Goal: Obtain resource: Download file/media

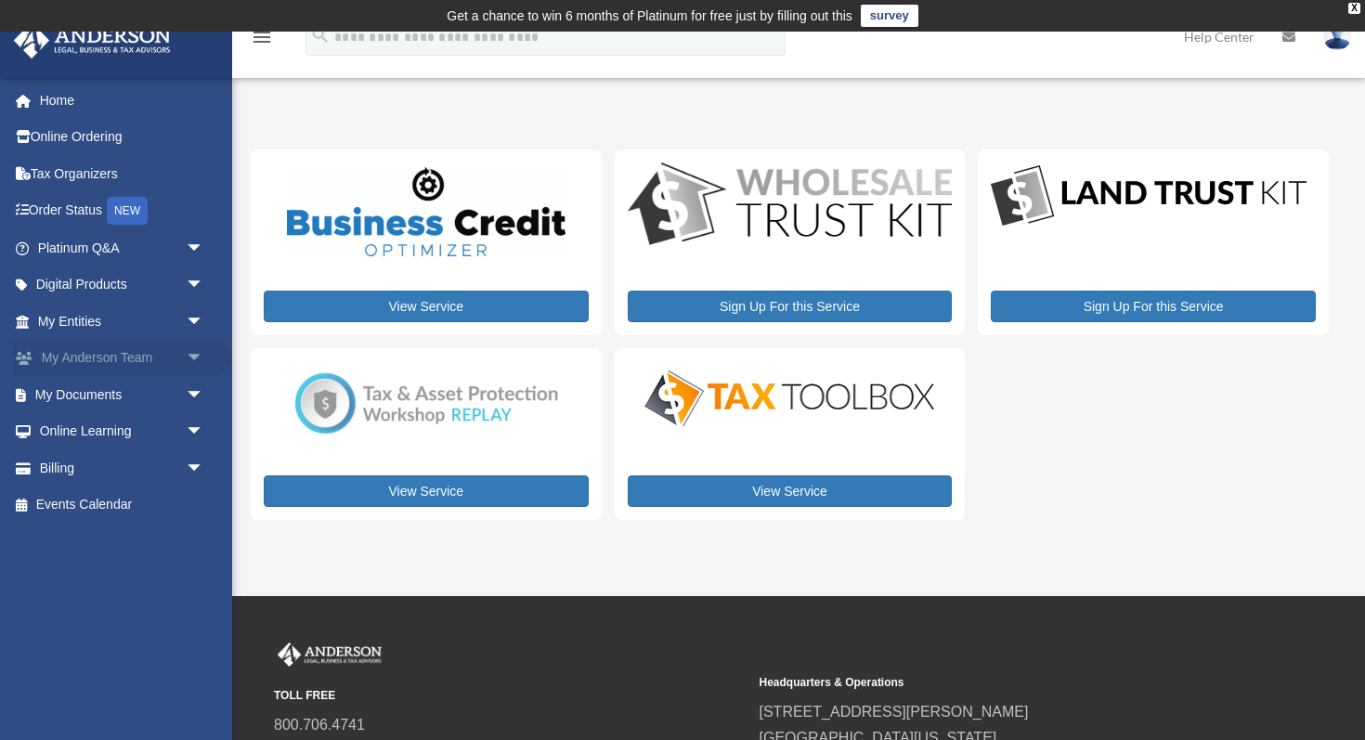
click at [122, 349] on link "My [PERSON_NAME] Team arrow_drop_down" at bounding box center [122, 358] width 219 height 37
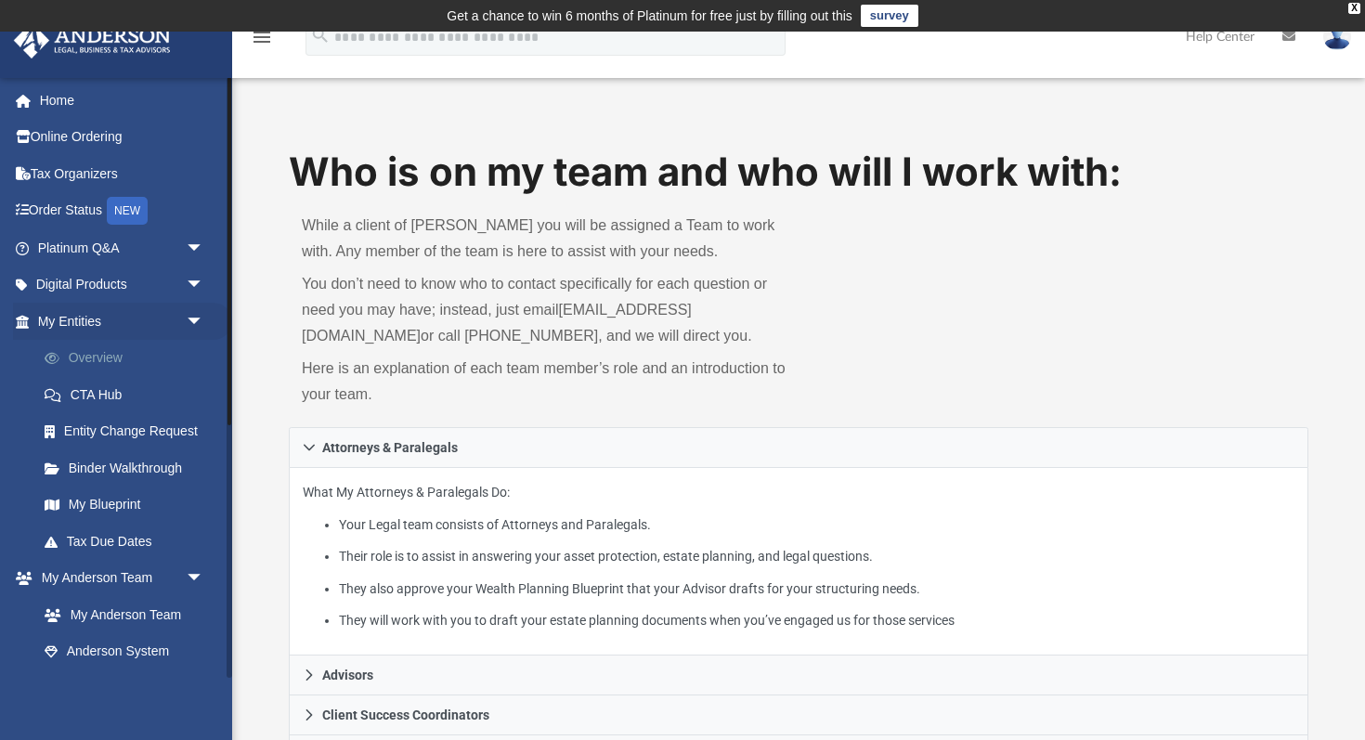
click at [98, 363] on link "Overview" at bounding box center [129, 358] width 206 height 37
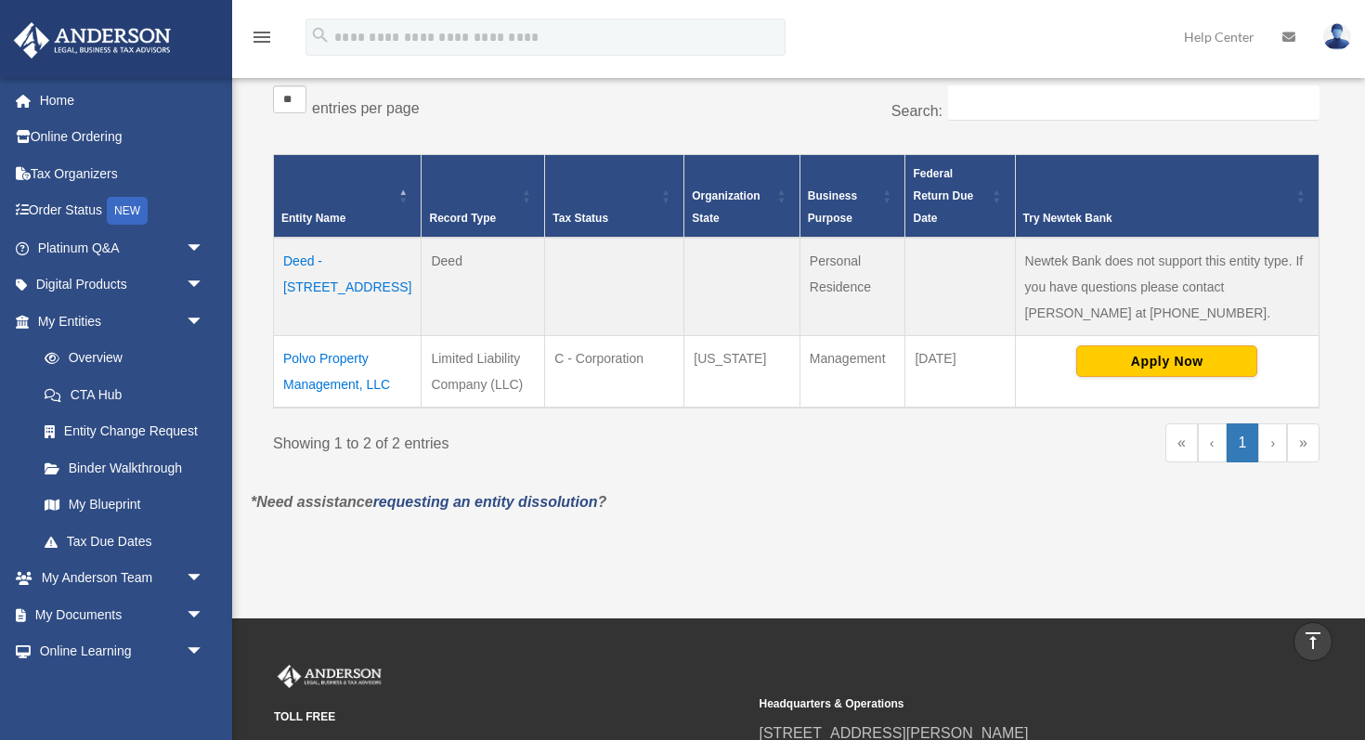
scroll to position [361, 0]
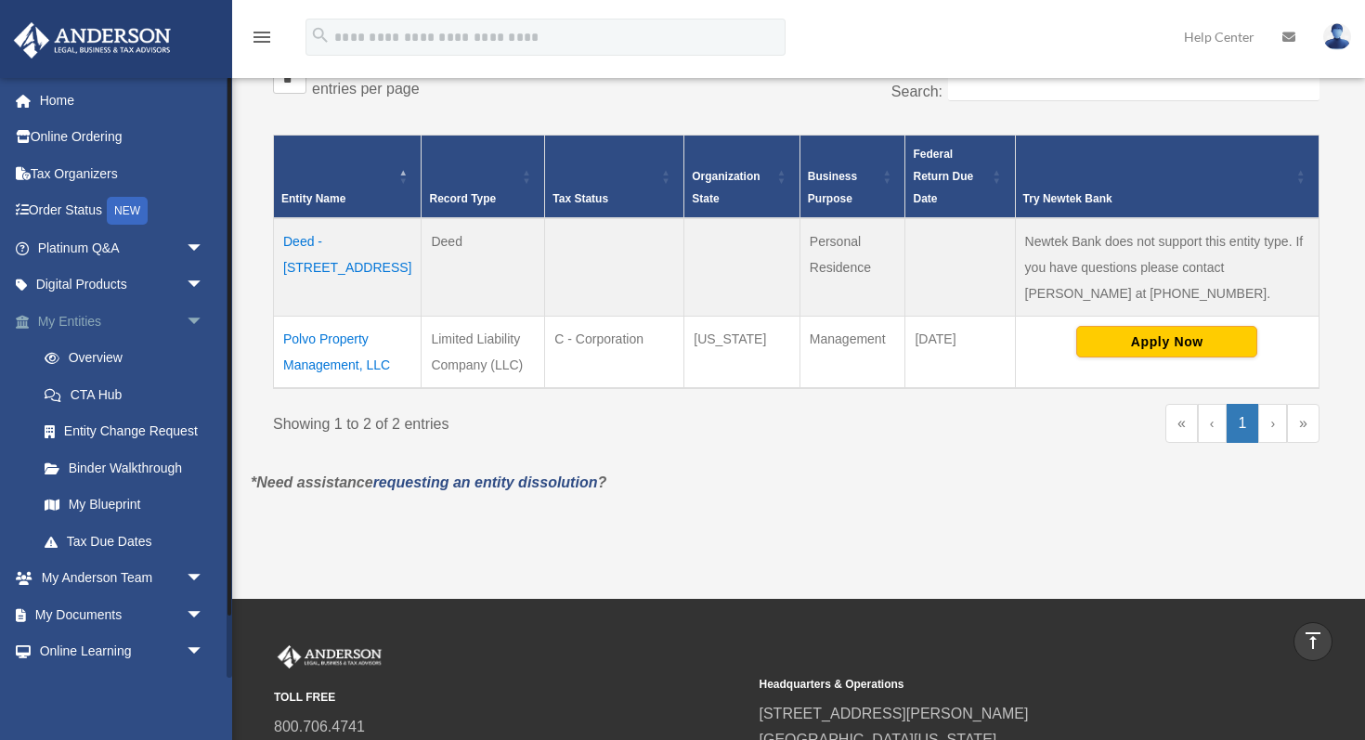
click at [103, 332] on link "My Entities arrow_drop_down" at bounding box center [122, 321] width 219 height 37
click at [196, 321] on span "arrow_drop_down" at bounding box center [204, 322] width 37 height 38
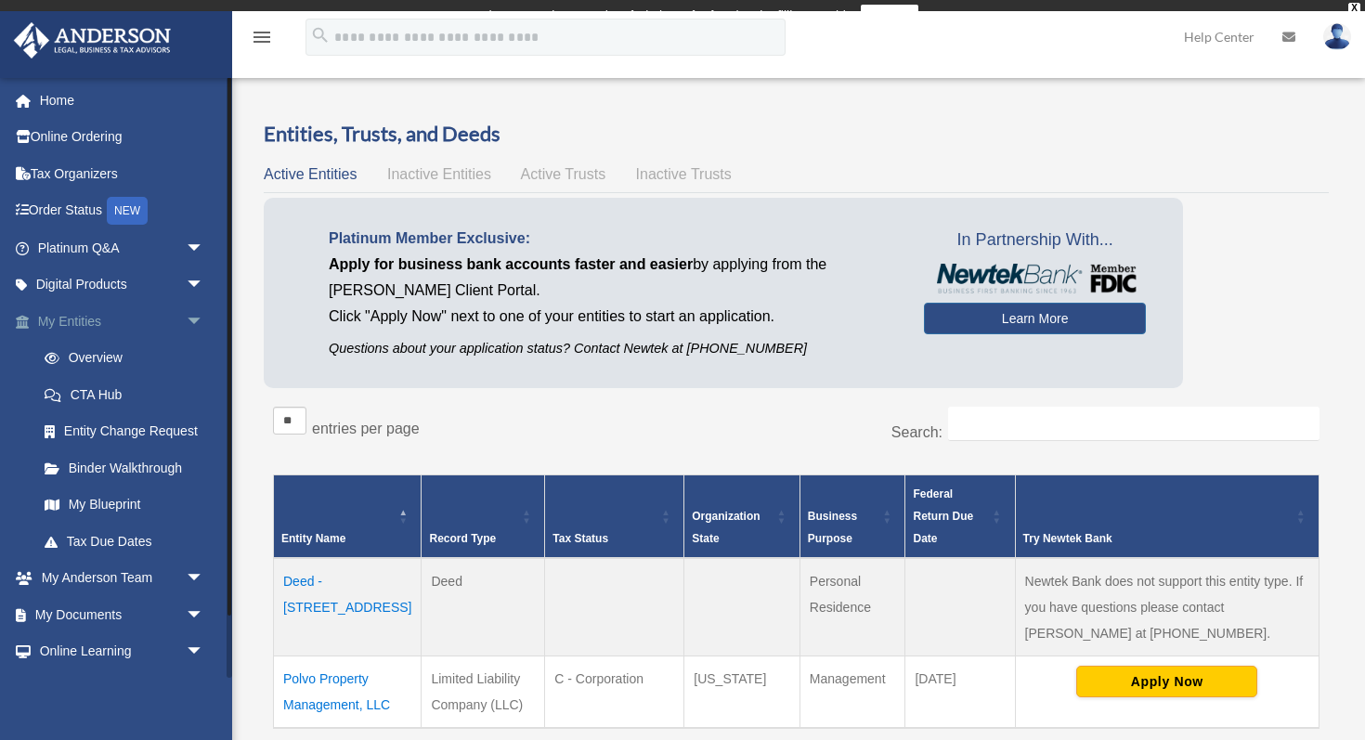
click at [196, 318] on span "arrow_drop_down" at bounding box center [204, 322] width 37 height 38
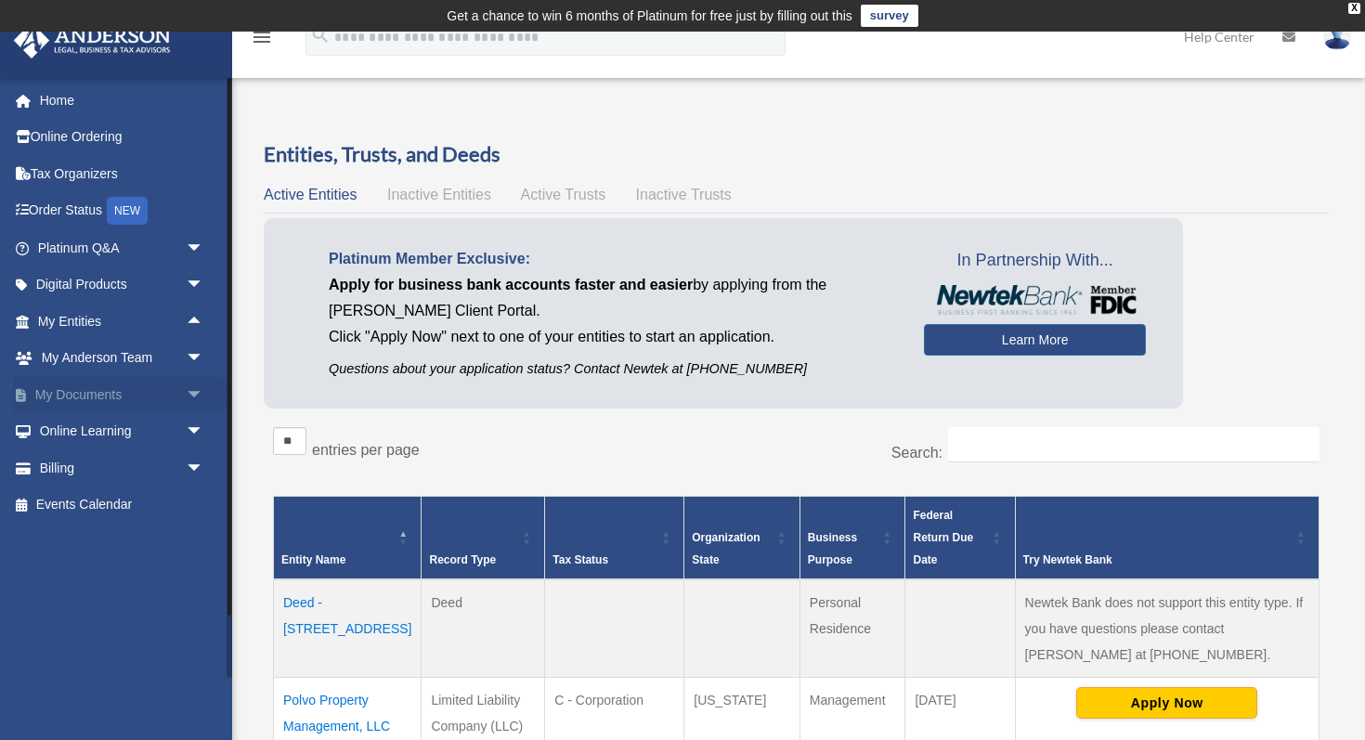
click at [190, 394] on span "arrow_drop_down" at bounding box center [204, 395] width 37 height 38
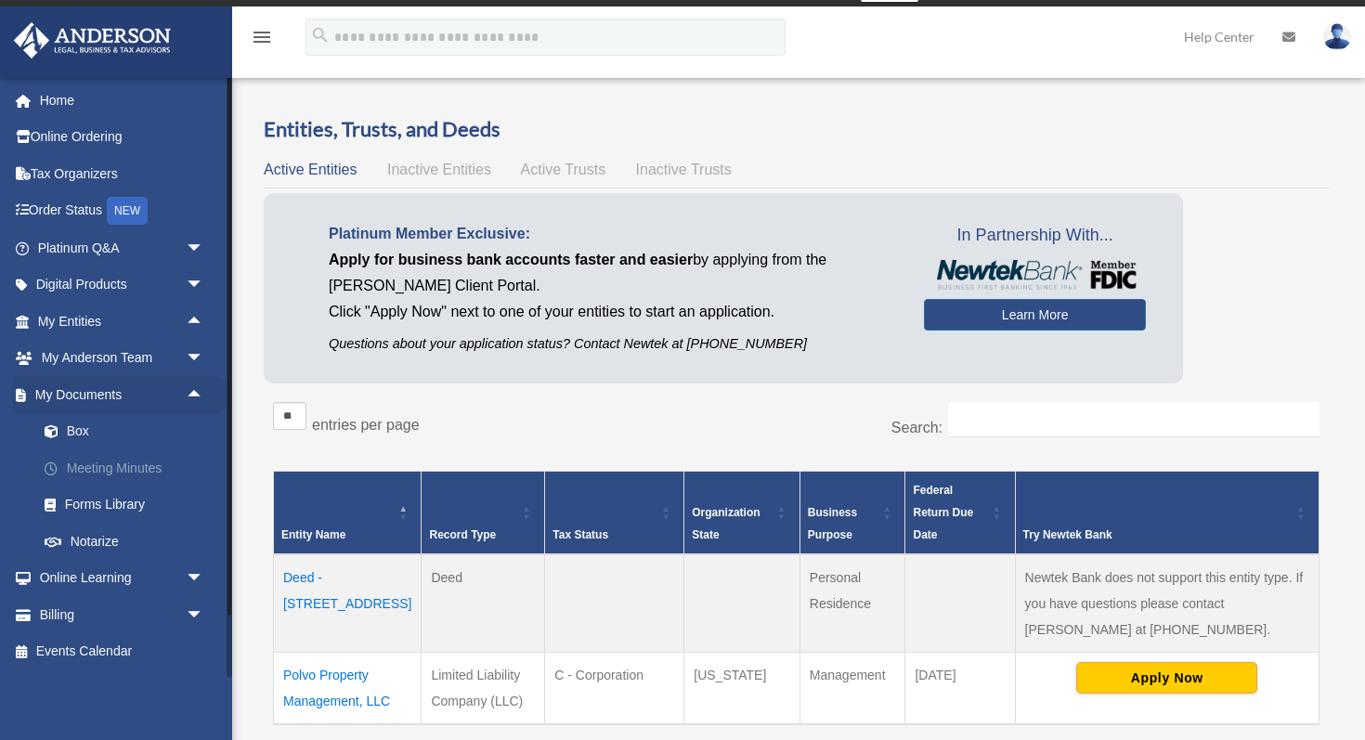
scroll to position [27, 0]
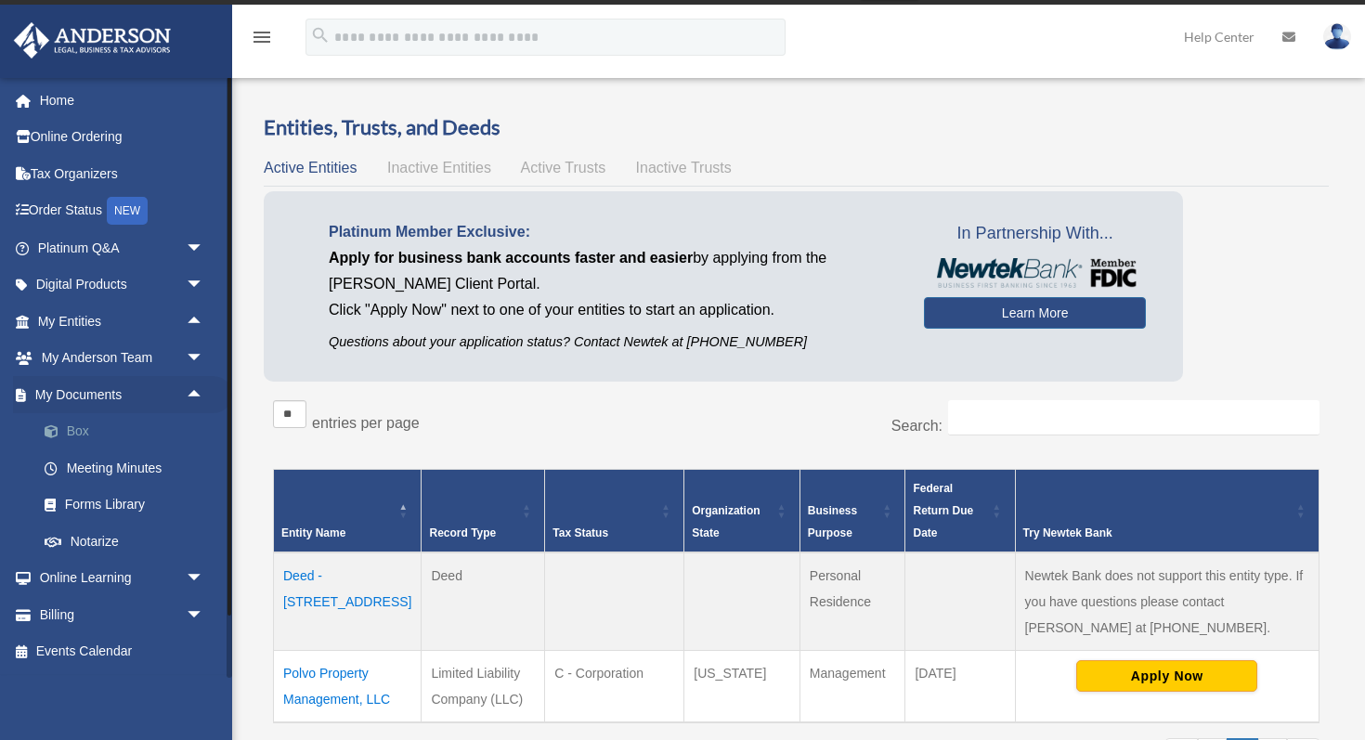
click at [98, 432] on link "Box" at bounding box center [129, 431] width 206 height 37
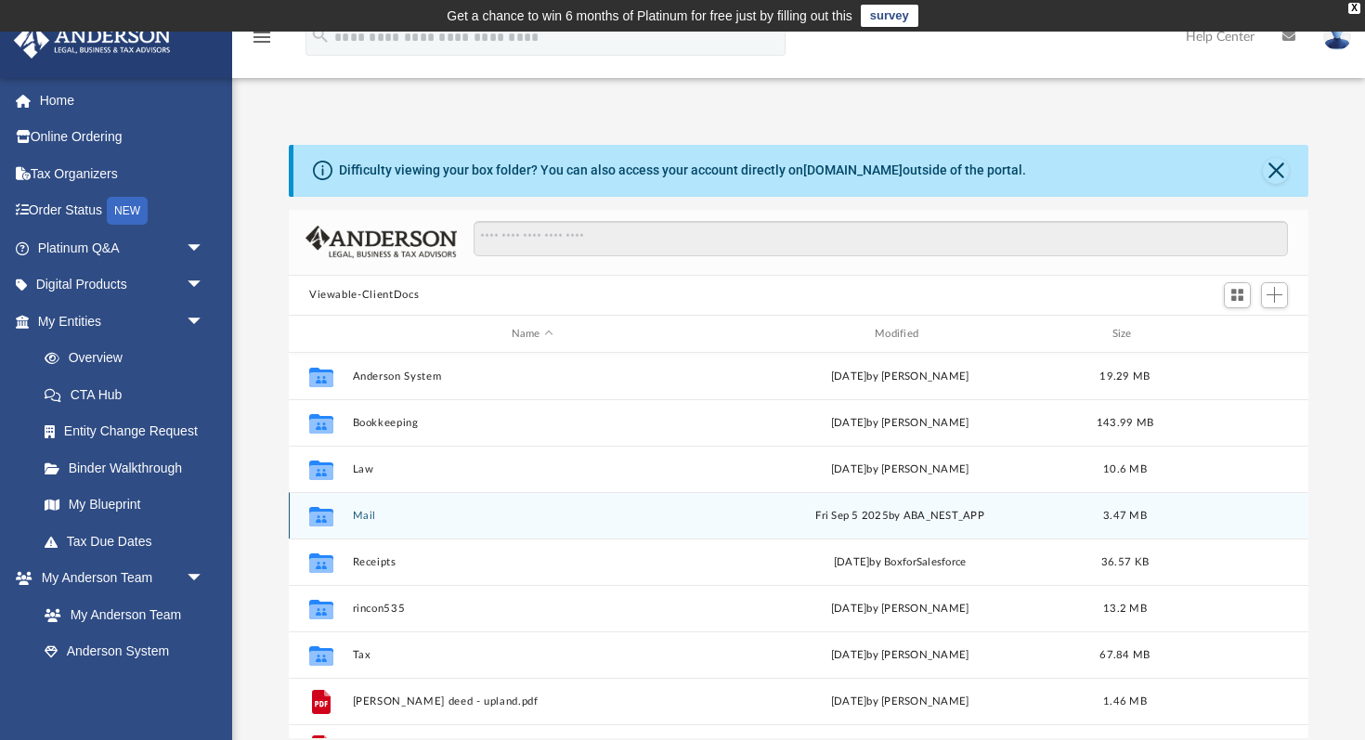
scroll to position [32, 0]
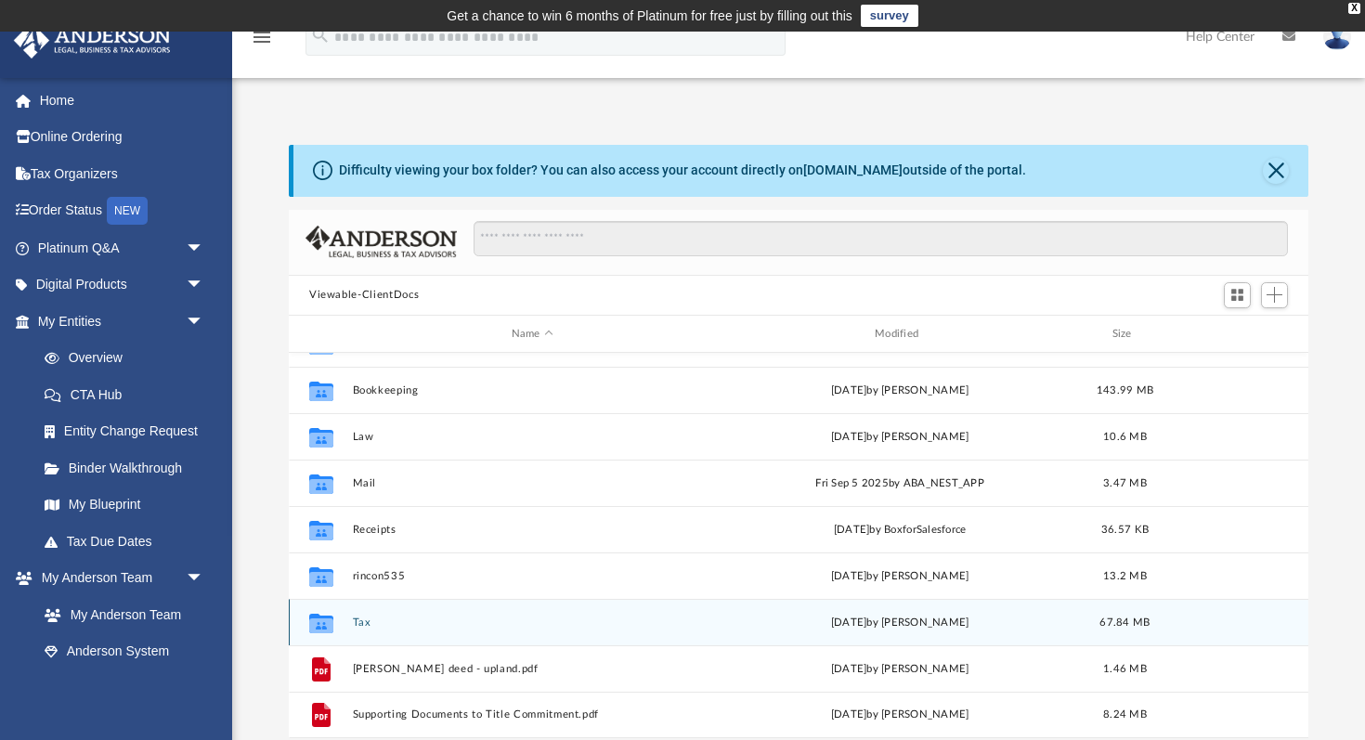
click at [359, 623] on button "Tax" at bounding box center [532, 622] width 359 height 12
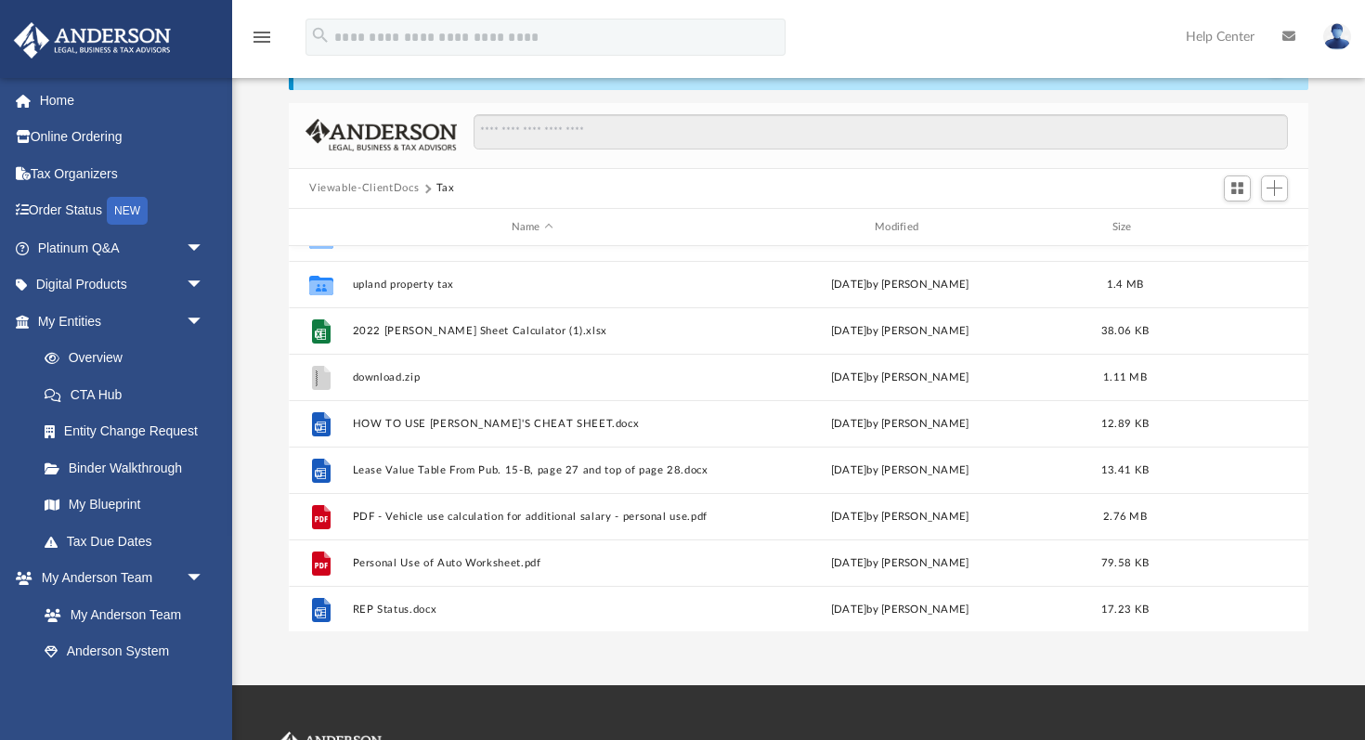
scroll to position [0, 0]
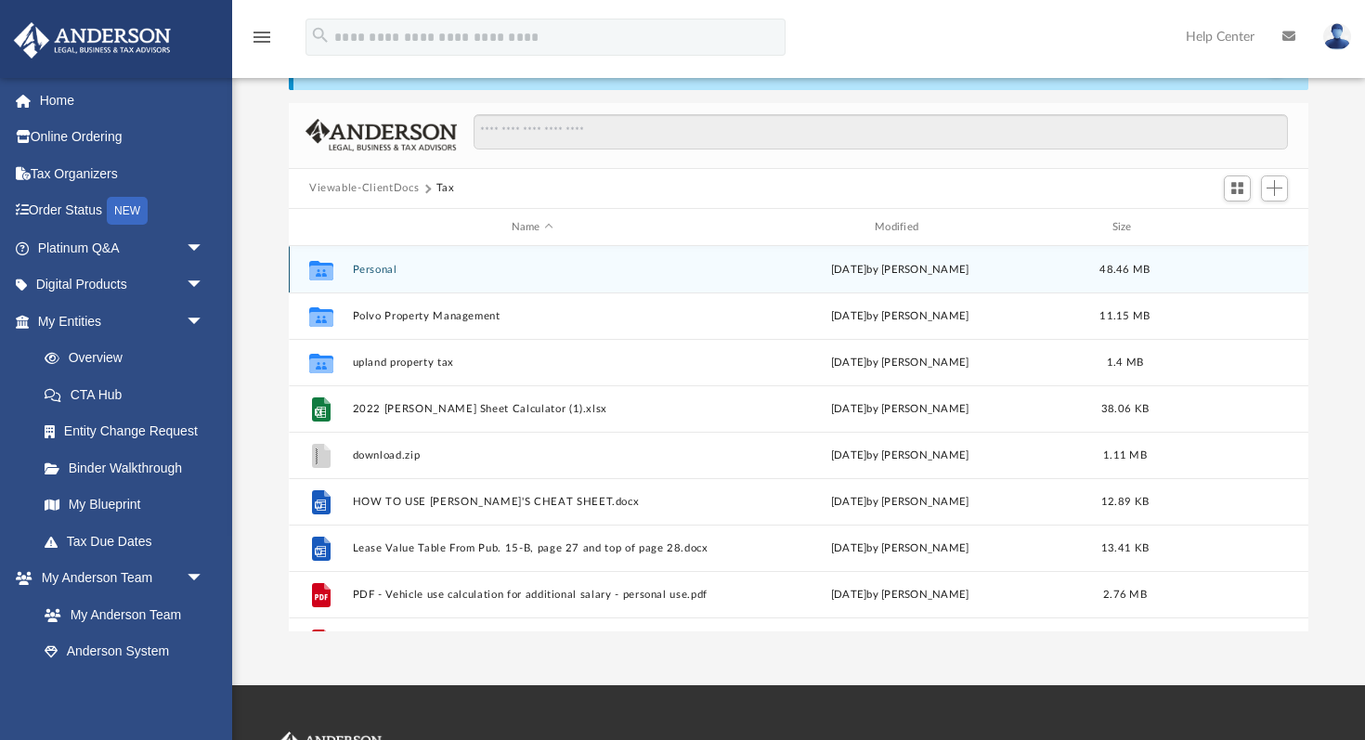
click at [371, 270] on button "Personal" at bounding box center [532, 270] width 359 height 12
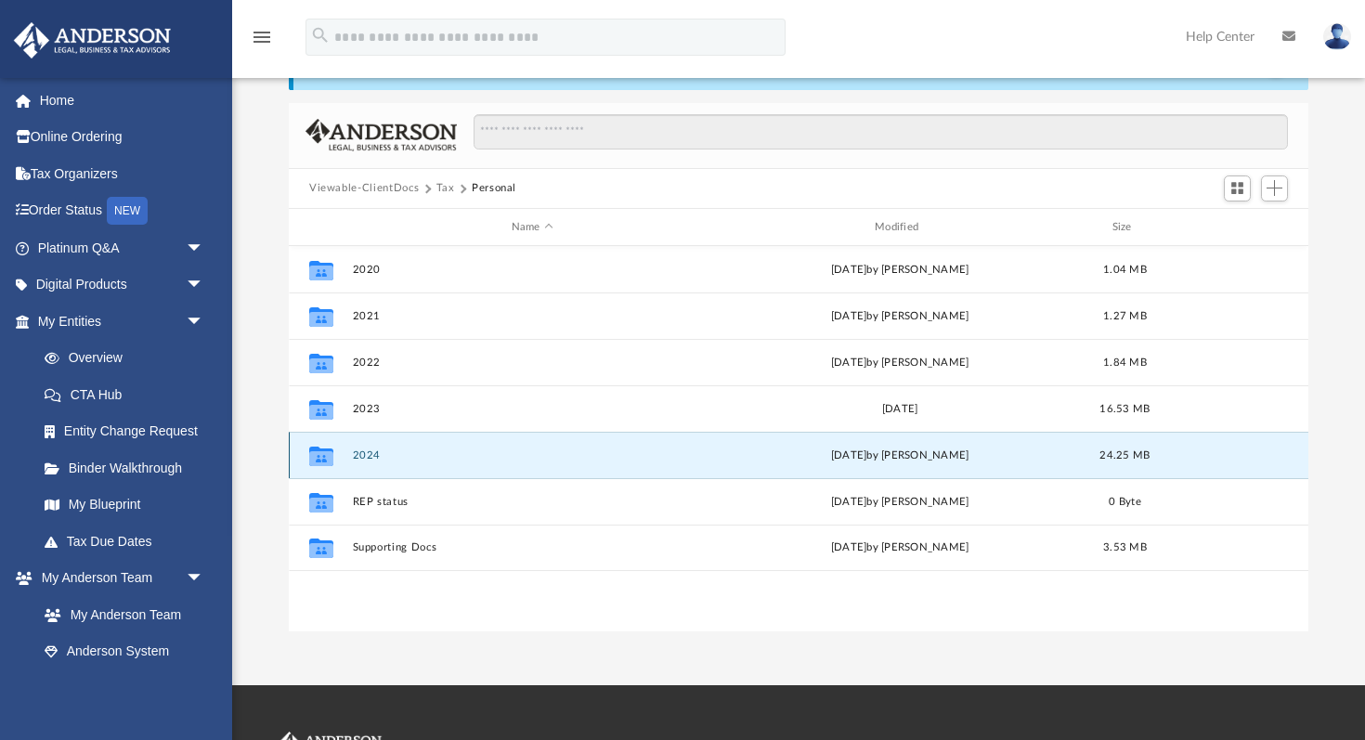
click at [368, 451] on button "2024" at bounding box center [532, 455] width 359 height 12
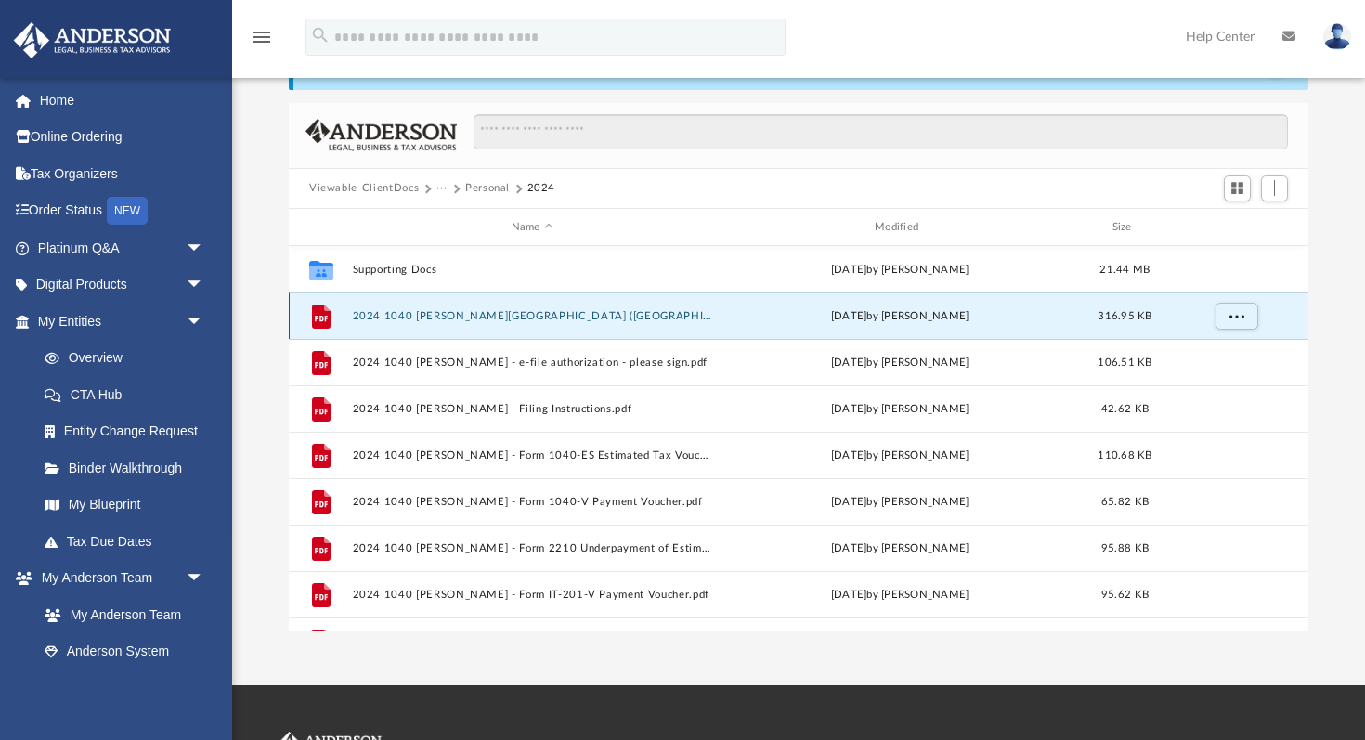
click at [462, 317] on button "2024 1040 [PERSON_NAME][GEOGRAPHIC_DATA] ([GEOGRAPHIC_DATA]) Print, Sign, Mail.…" at bounding box center [532, 316] width 359 height 12
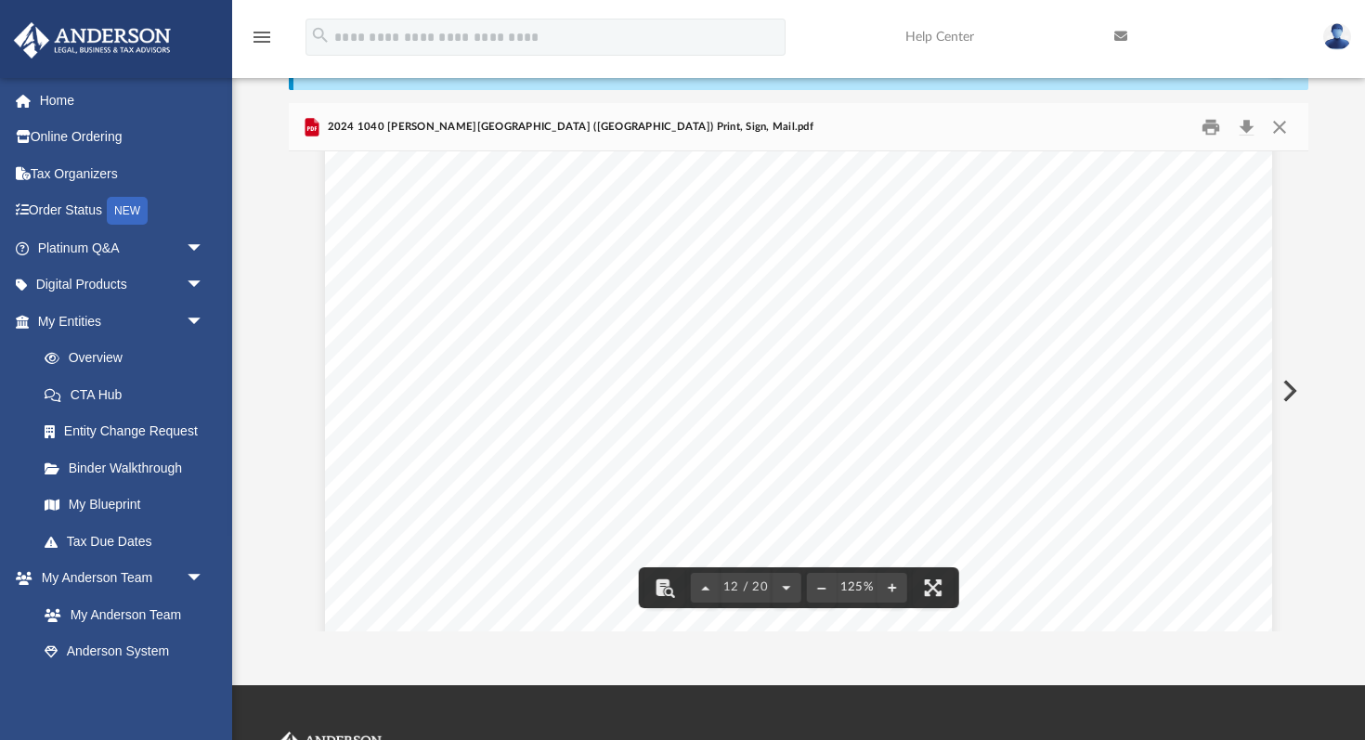
scroll to position [15367, 0]
click at [1277, 131] on button "Close" at bounding box center [1279, 126] width 33 height 29
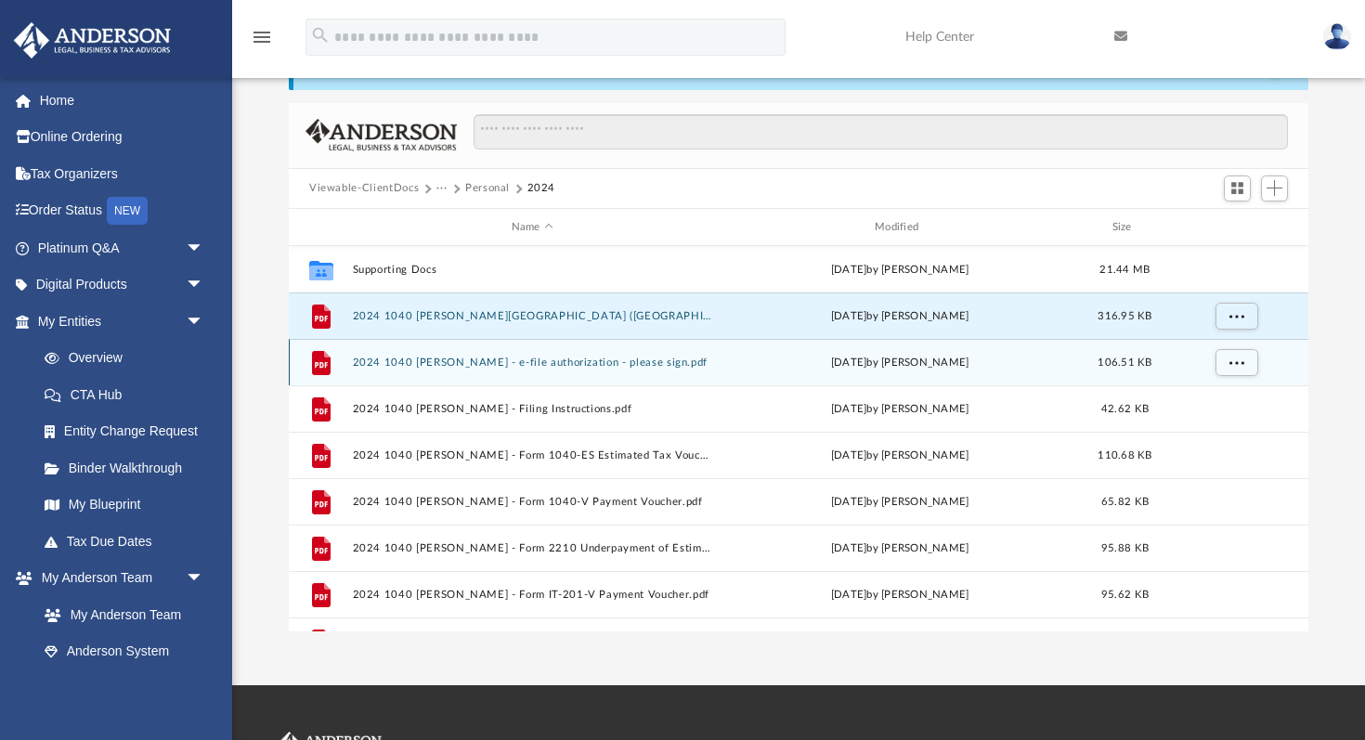
click at [451, 366] on button "2024 1040 [PERSON_NAME] - e-file authorization - please sign.pdf" at bounding box center [532, 363] width 359 height 12
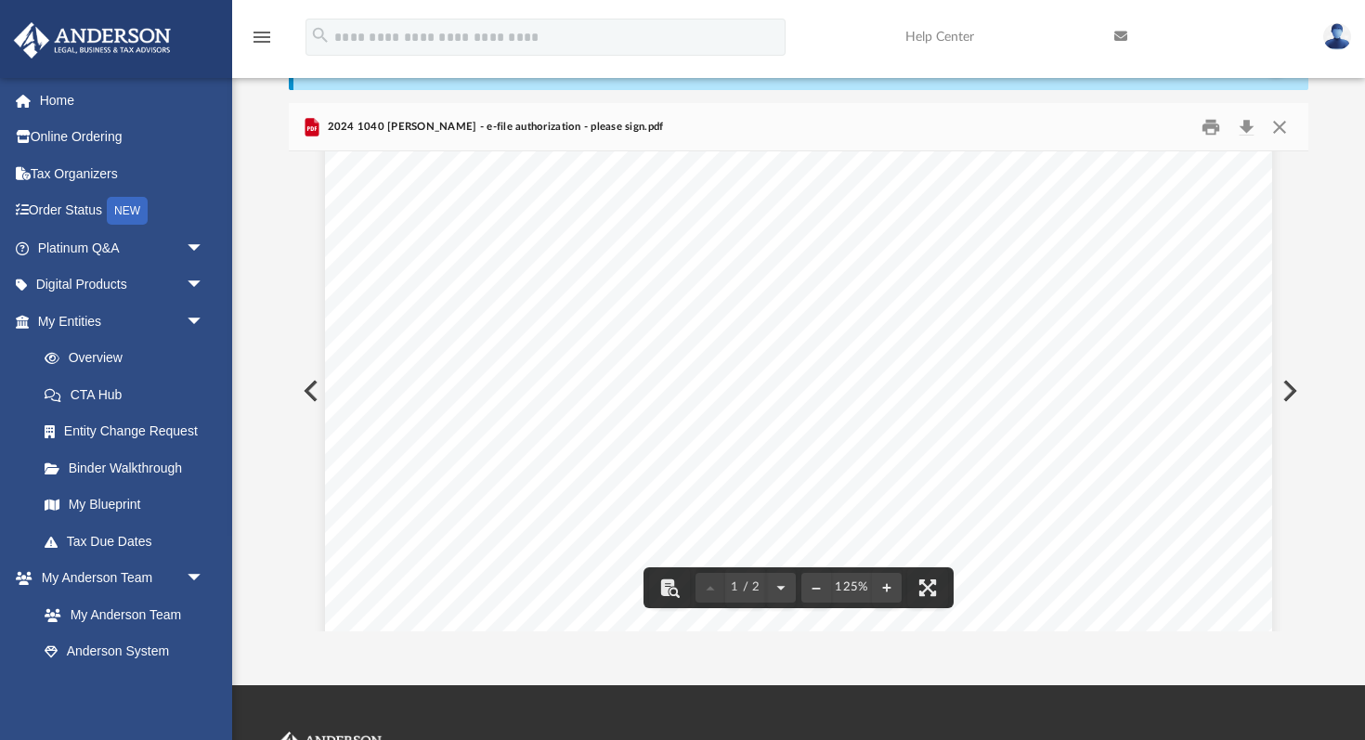
scroll to position [392, 0]
drag, startPoint x: 1217, startPoint y: 359, endPoint x: 1121, endPoint y: 349, distance: 97.1
click at [1120, 349] on div "(Rev. [DATE]) 419995 [DATE] Social security number Spouse's social security num…" at bounding box center [798, 385] width 947 height 1225
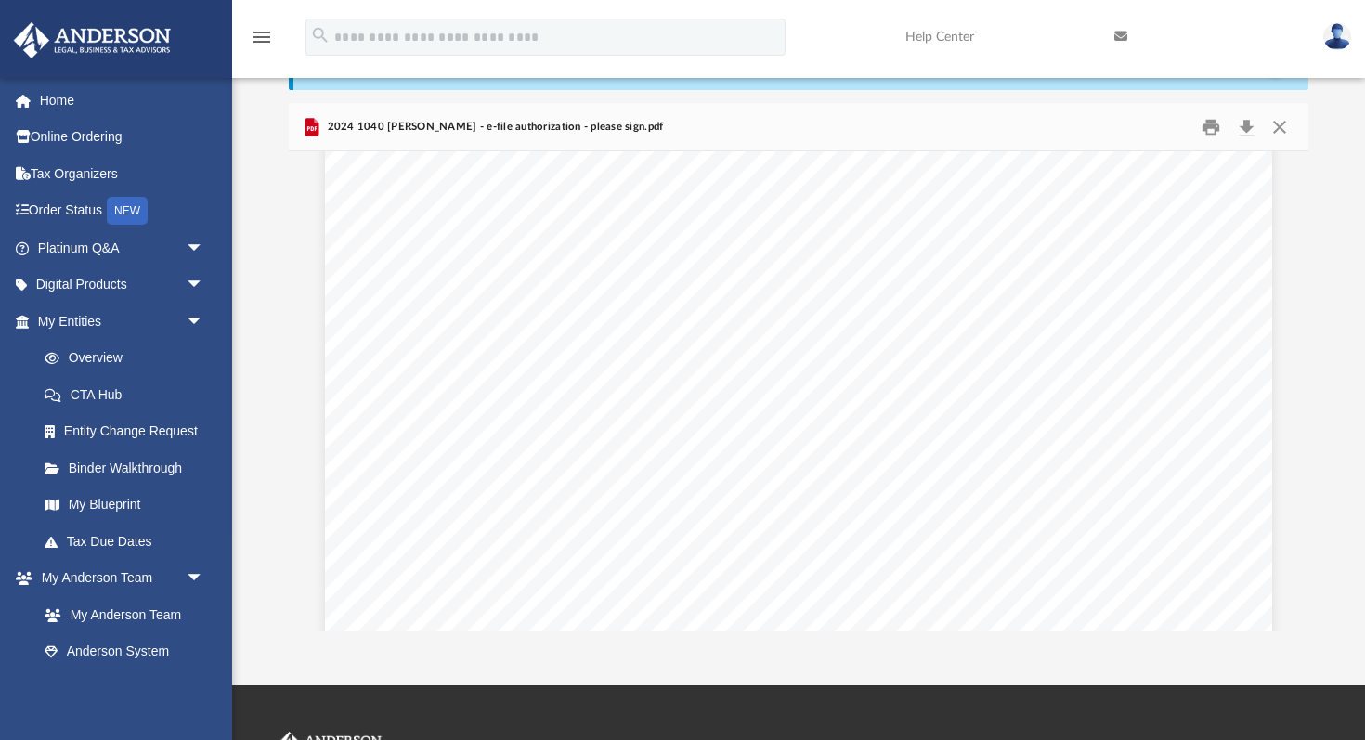
scroll to position [330, 0]
